Goal: Navigation & Orientation: Find specific page/section

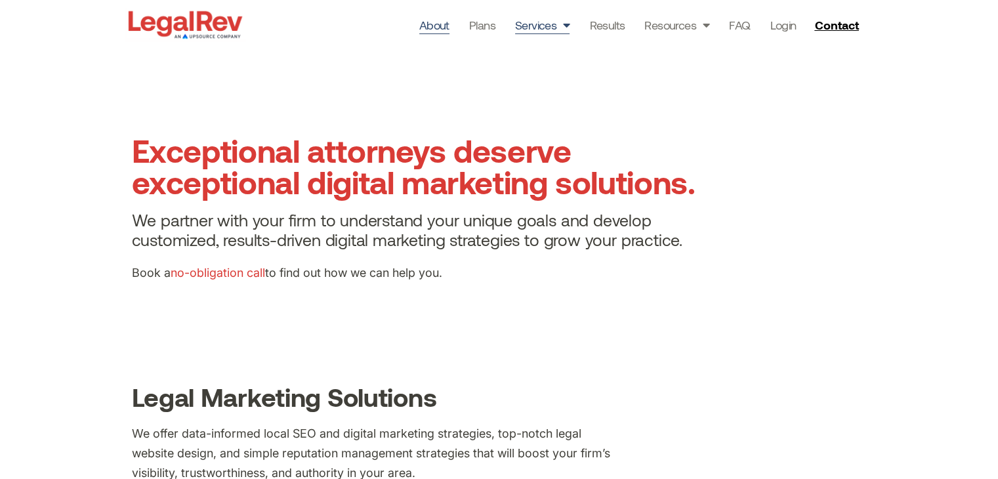
click at [445, 23] on link "About" at bounding box center [434, 25] width 30 height 18
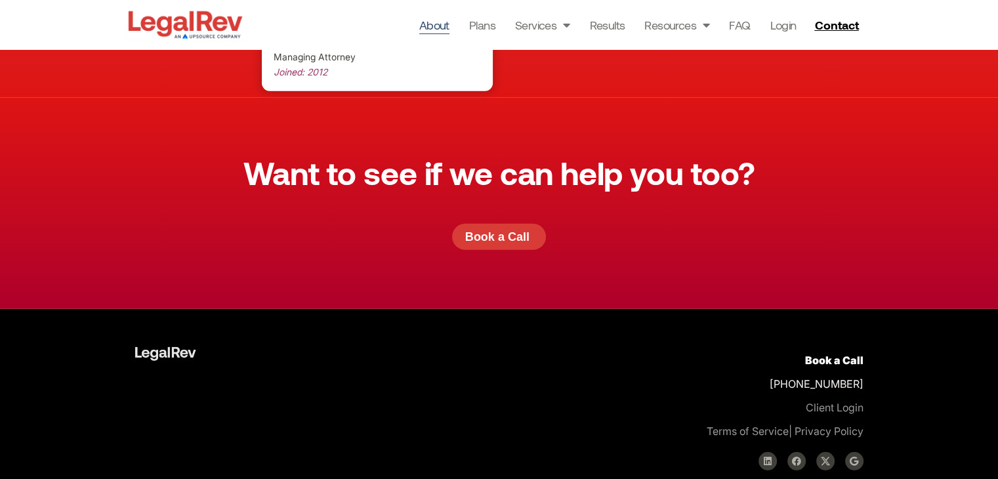
scroll to position [3732, 0]
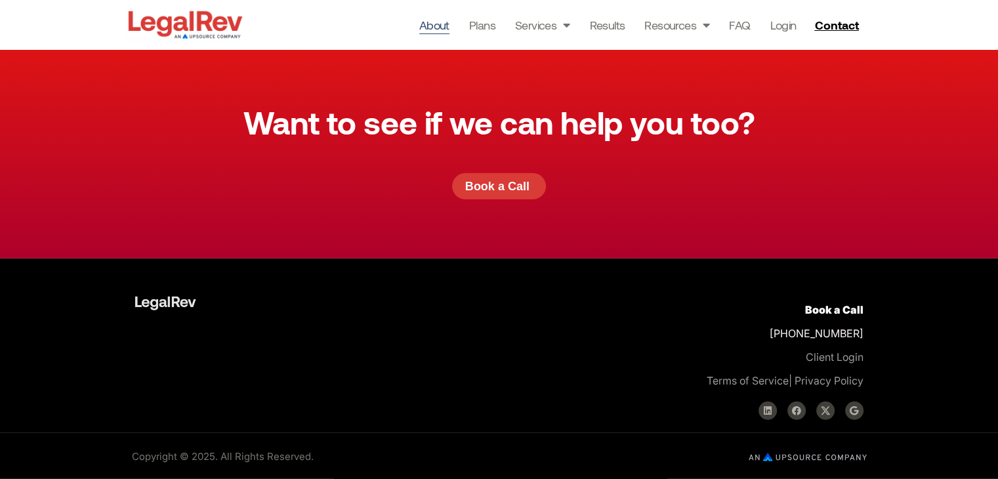
click at [948, 203] on div "Want to see if we can help you too? Book a Call" at bounding box center [499, 152] width 998 height 211
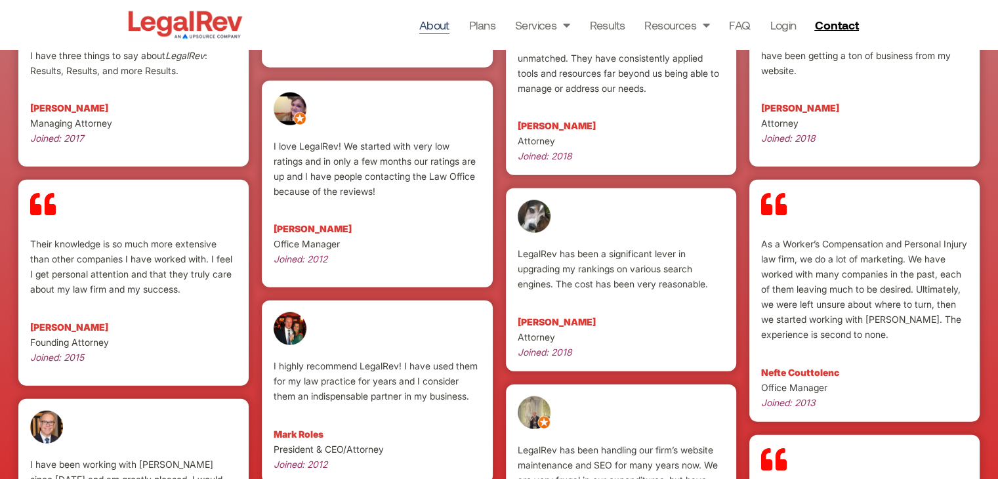
scroll to position [3057, 0]
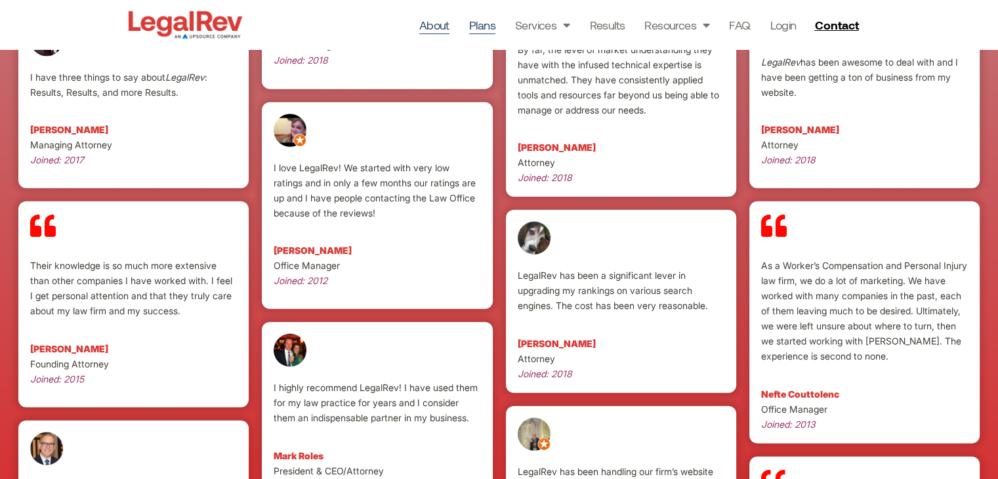
click at [482, 32] on link "Plans" at bounding box center [482, 25] width 26 height 18
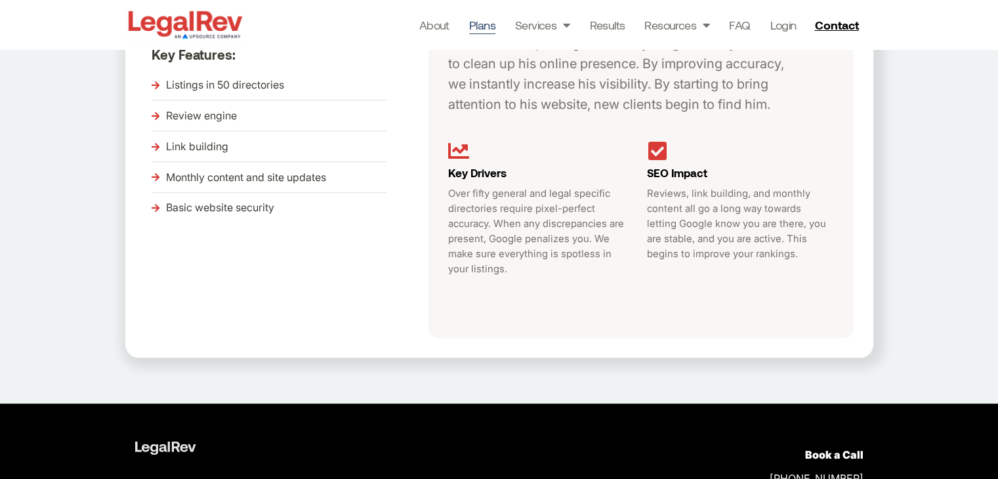
scroll to position [701, 0]
